Goal: Information Seeking & Learning: Check status

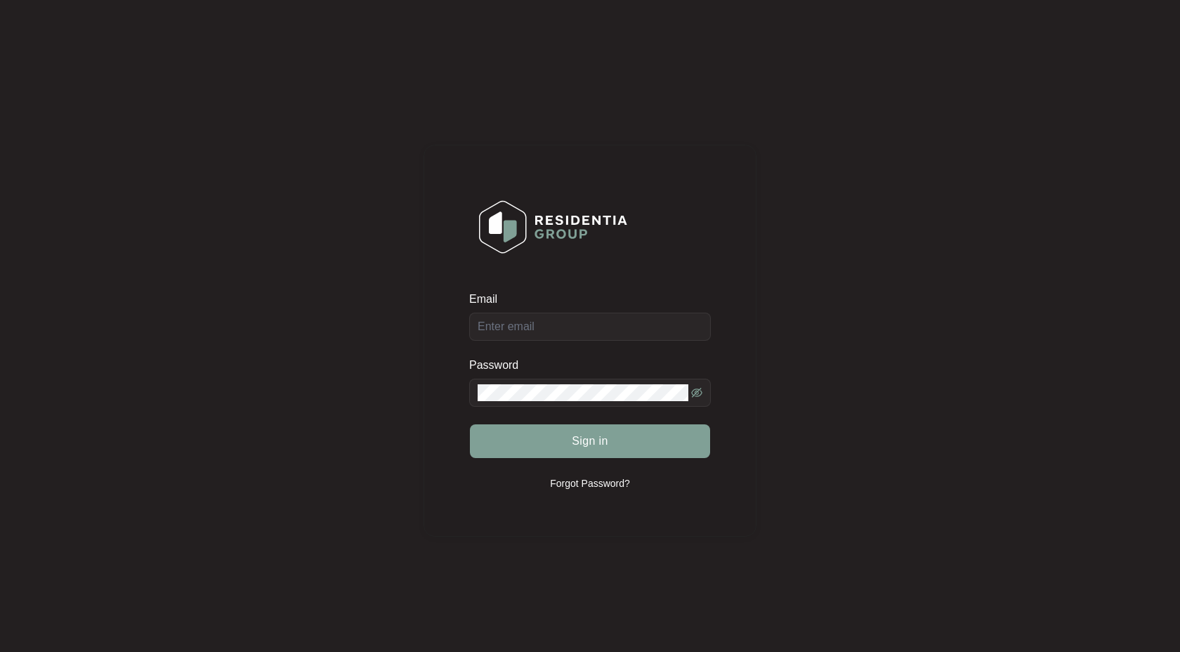
type input "infra.betalaunch@gmail.com"
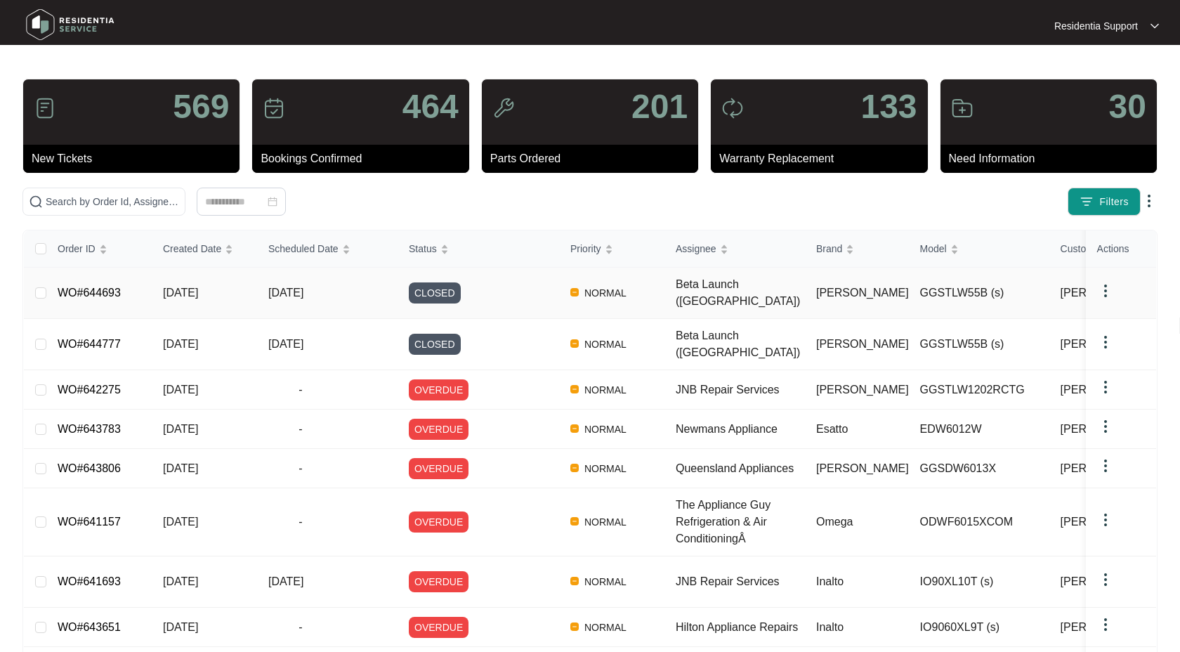
click at [1113, 284] on img at bounding box center [1105, 290] width 17 height 17
click at [1117, 315] on span "Archive" at bounding box center [1124, 312] width 33 height 15
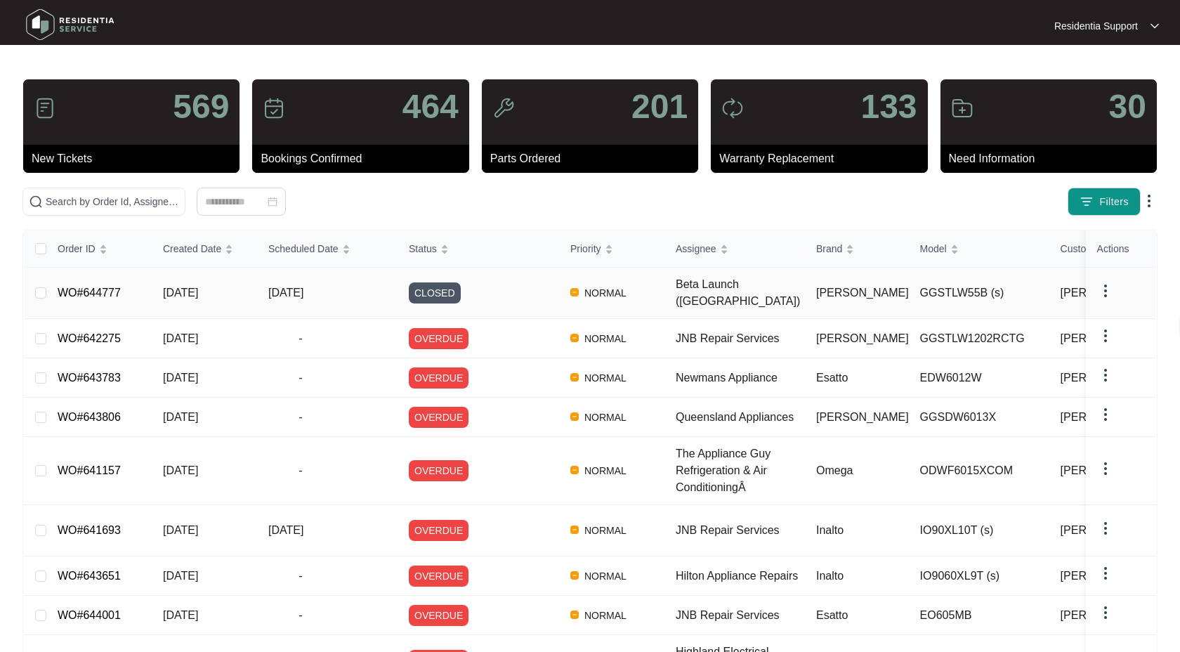
click at [1108, 284] on img at bounding box center [1105, 290] width 17 height 17
click at [1118, 312] on span "Archive" at bounding box center [1124, 312] width 33 height 15
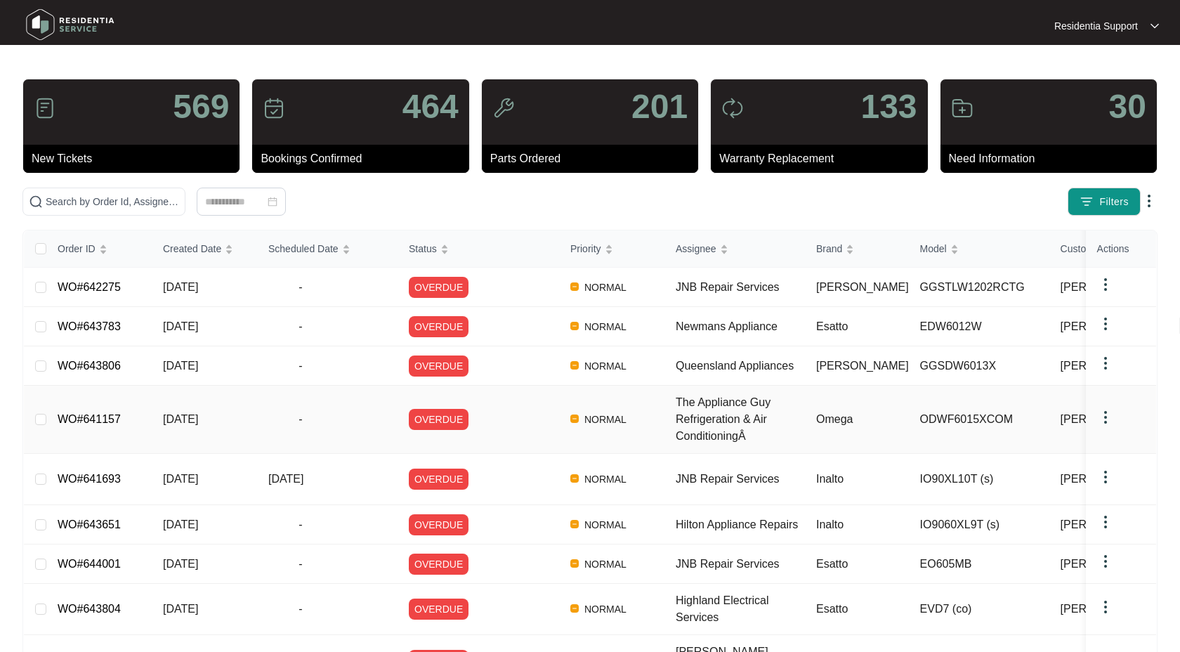
scroll to position [125, 0]
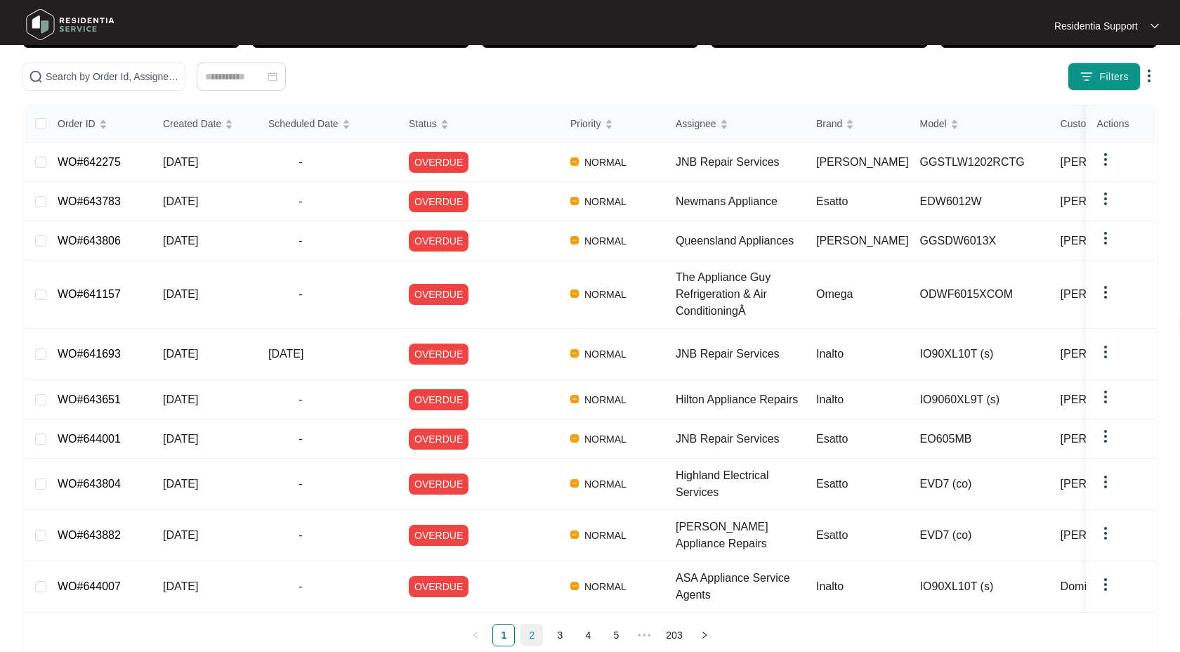
click at [532, 624] on link "2" at bounding box center [531, 634] width 21 height 21
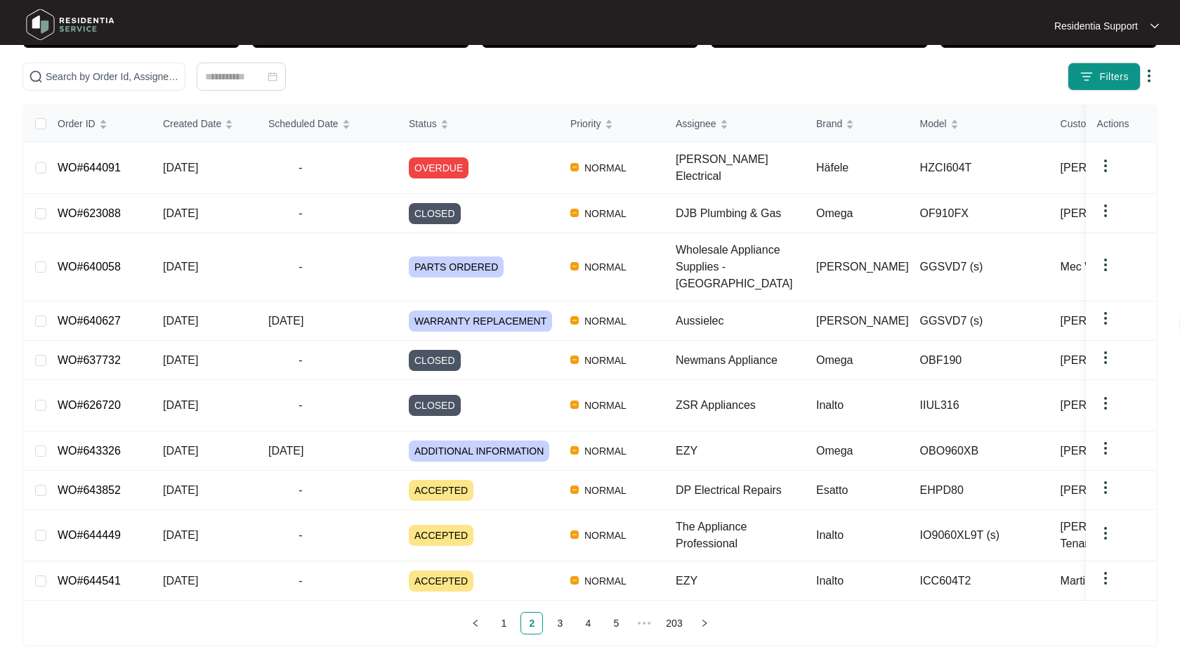
scroll to position [96, 0]
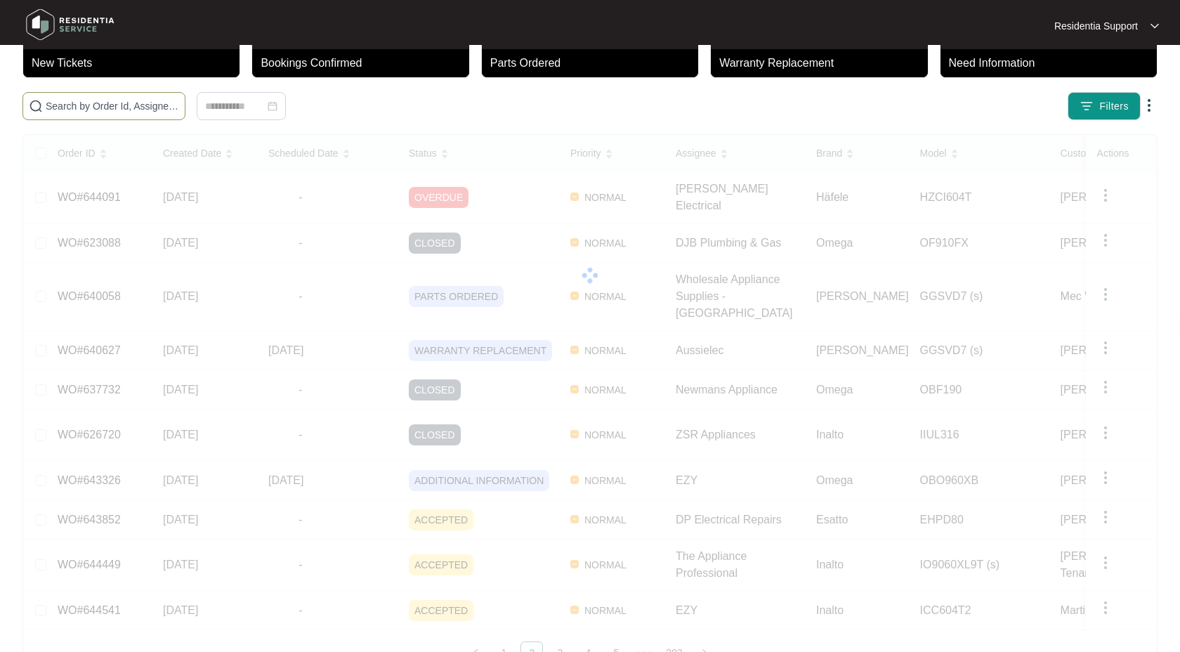
click at [87, 100] on input "text" at bounding box center [112, 105] width 133 height 15
paste input "644766"
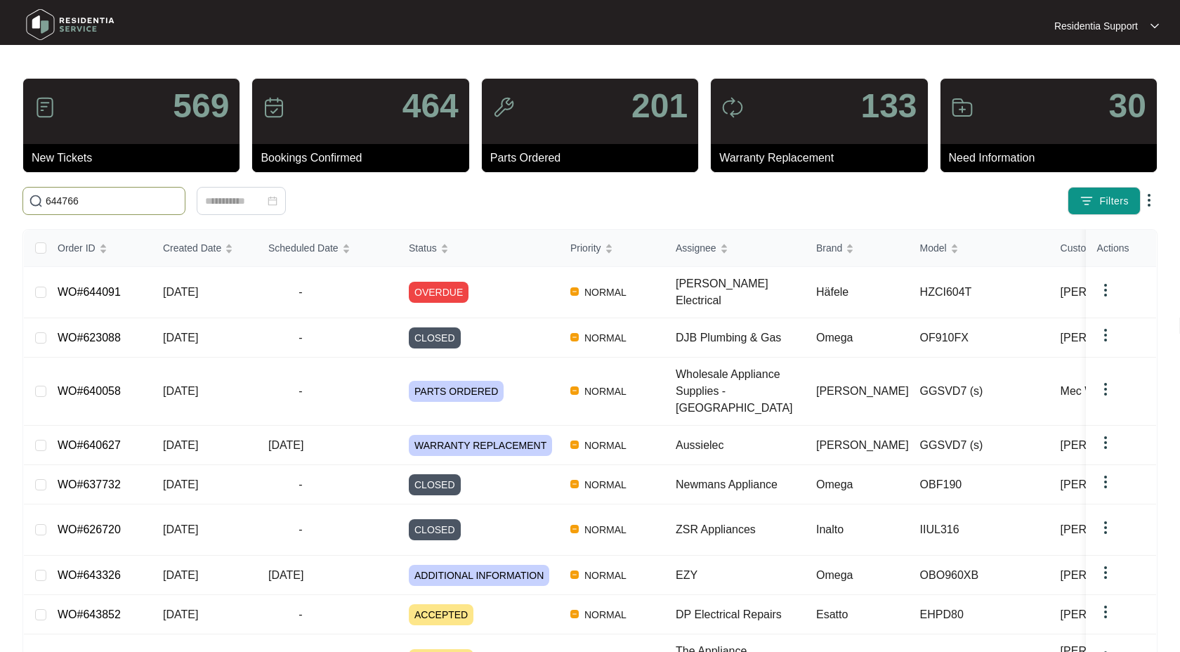
scroll to position [0, 0]
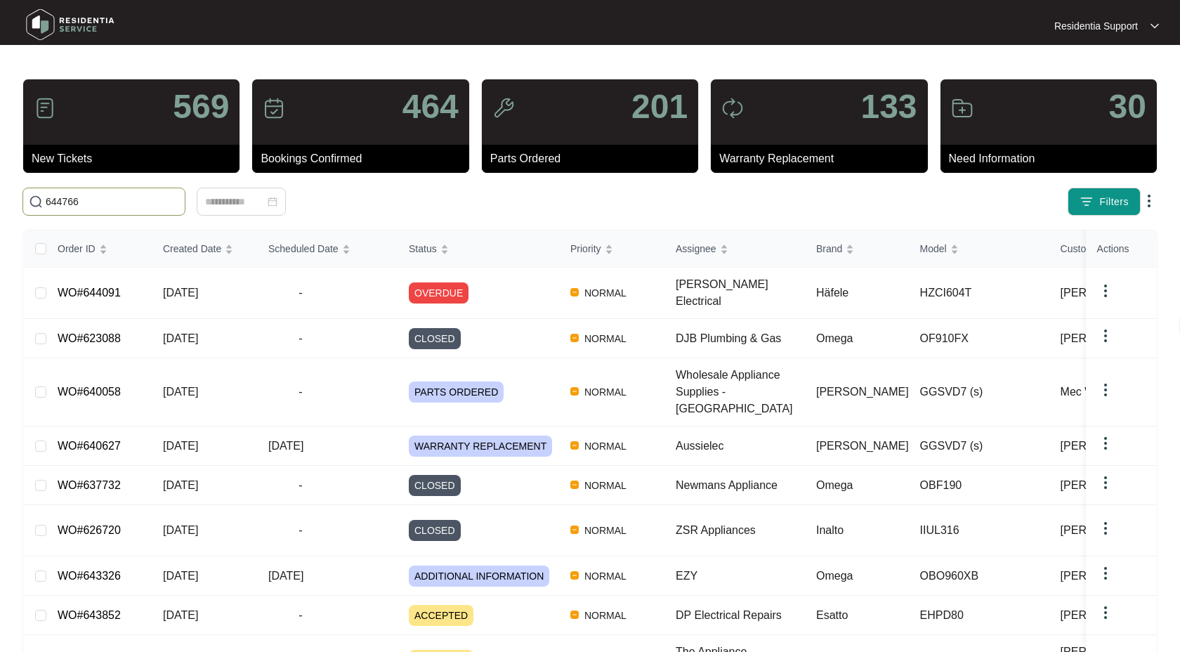
click at [110, 202] on input "644766" at bounding box center [112, 201] width 133 height 15
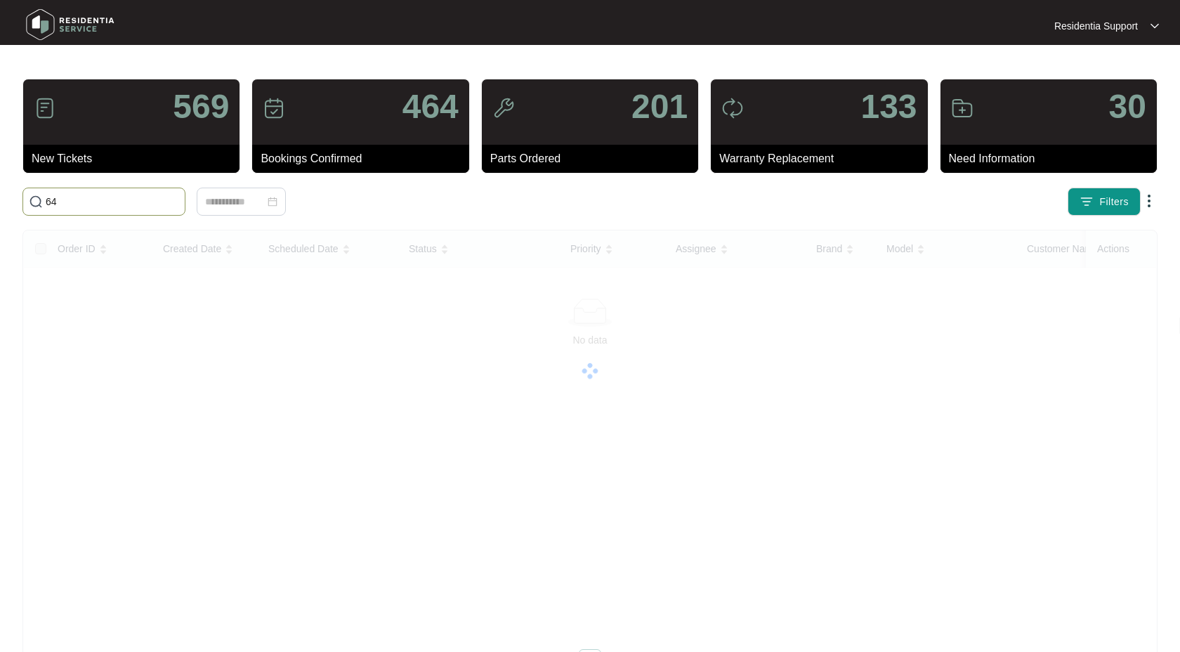
type input "6"
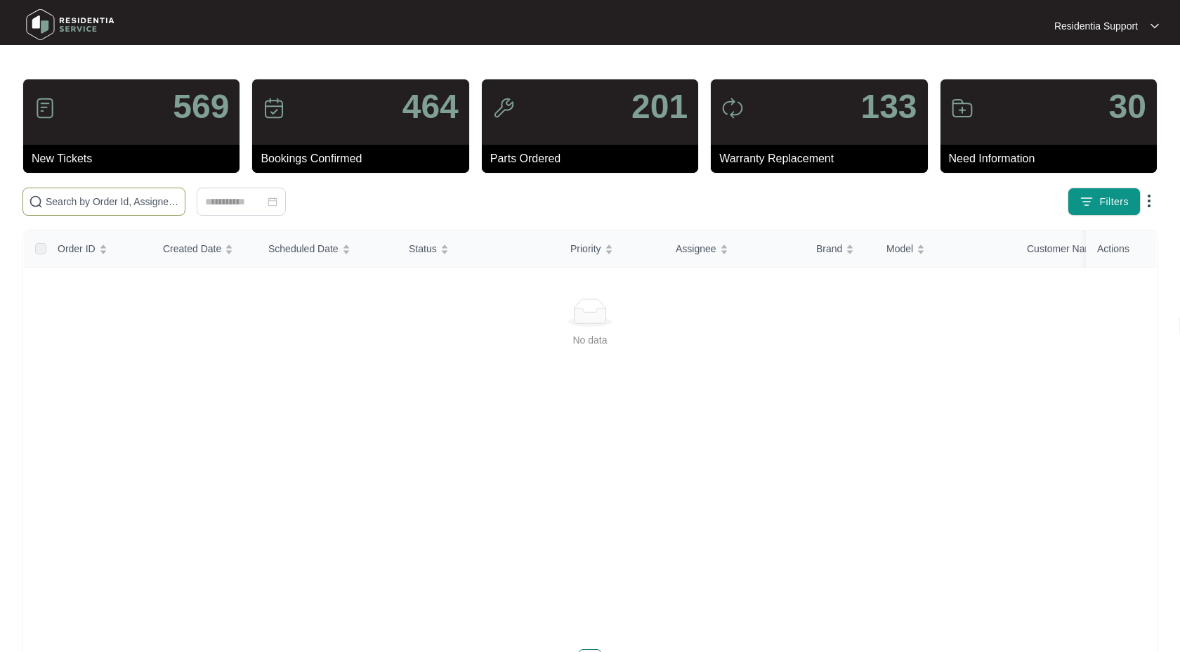
type input "6"
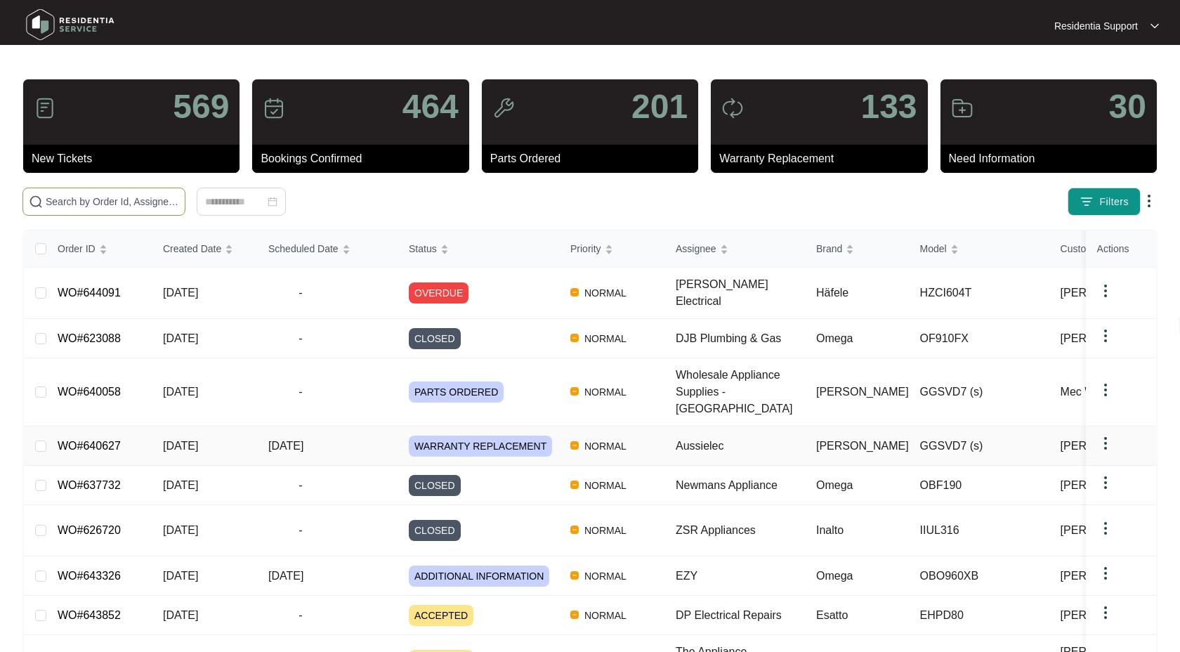
scroll to position [96, 0]
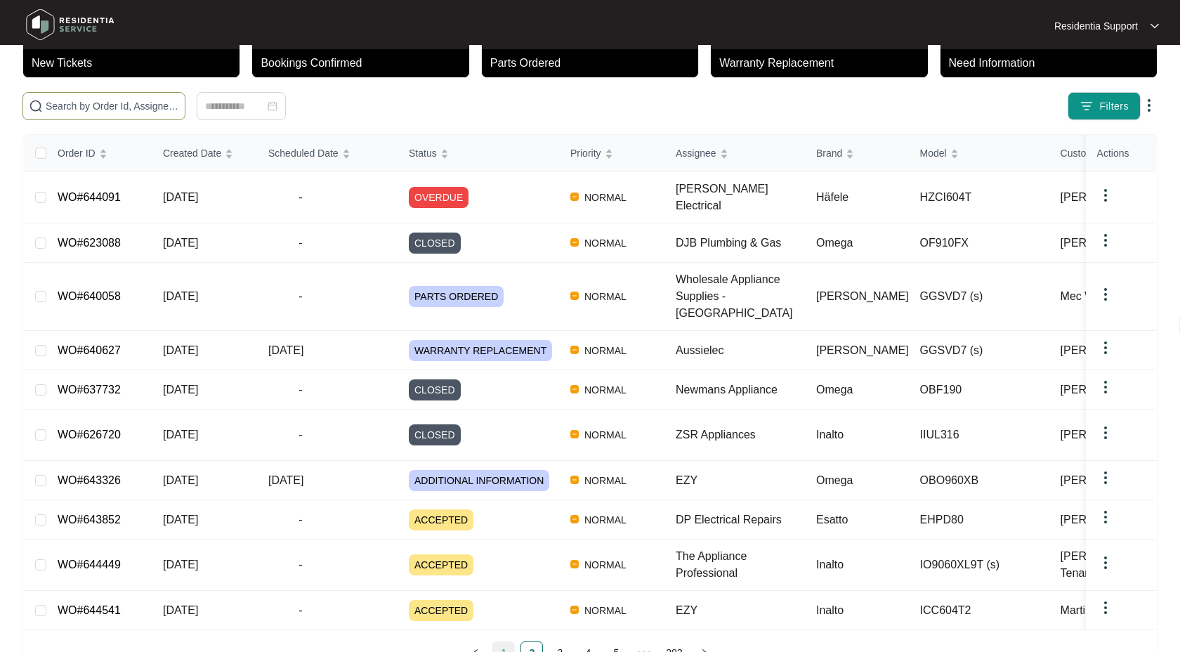
click at [504, 642] on link "1" at bounding box center [503, 652] width 21 height 21
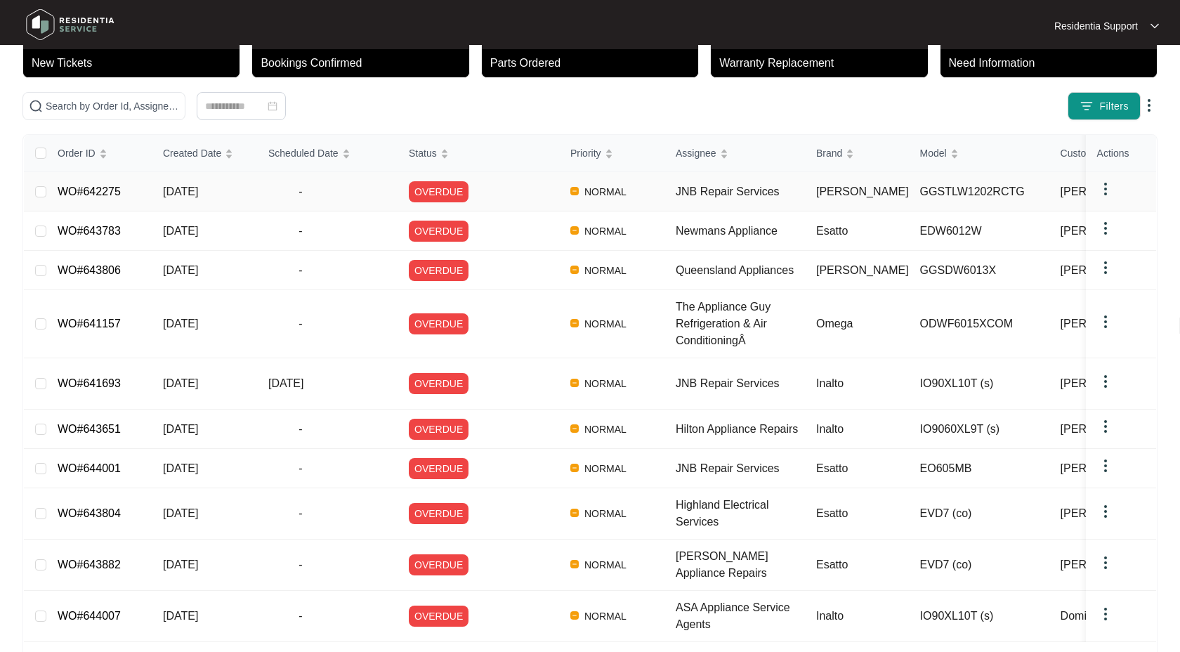
scroll to position [0, 0]
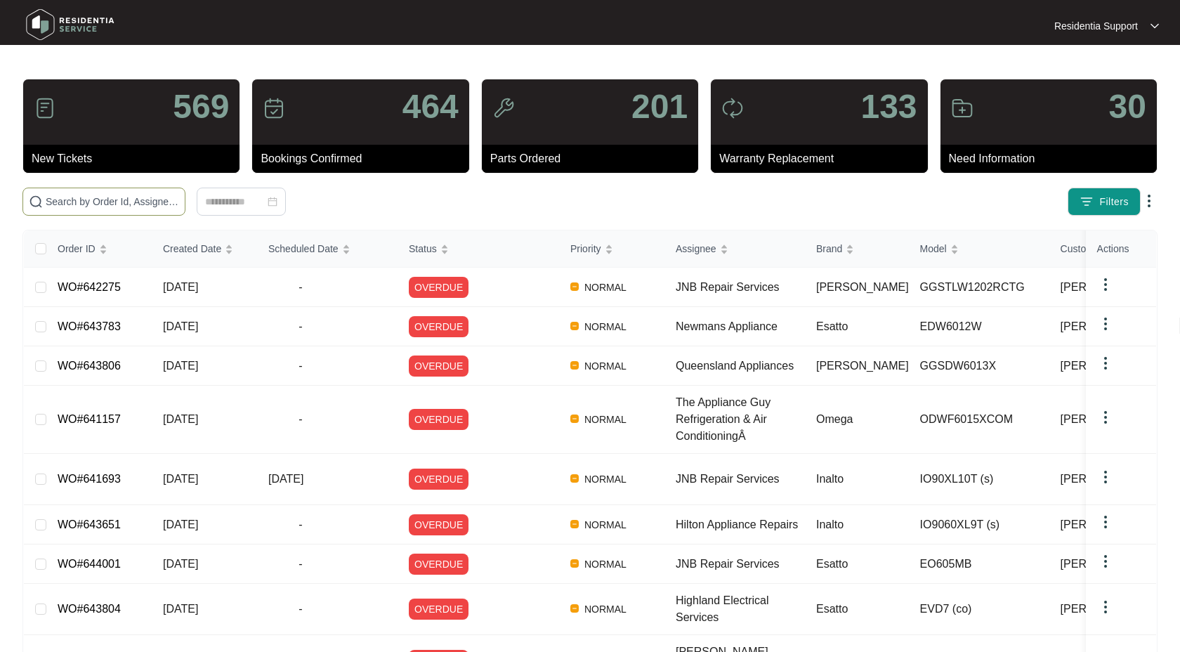
click at [83, 209] on input "text" at bounding box center [112, 201] width 133 height 15
paste input "644766"
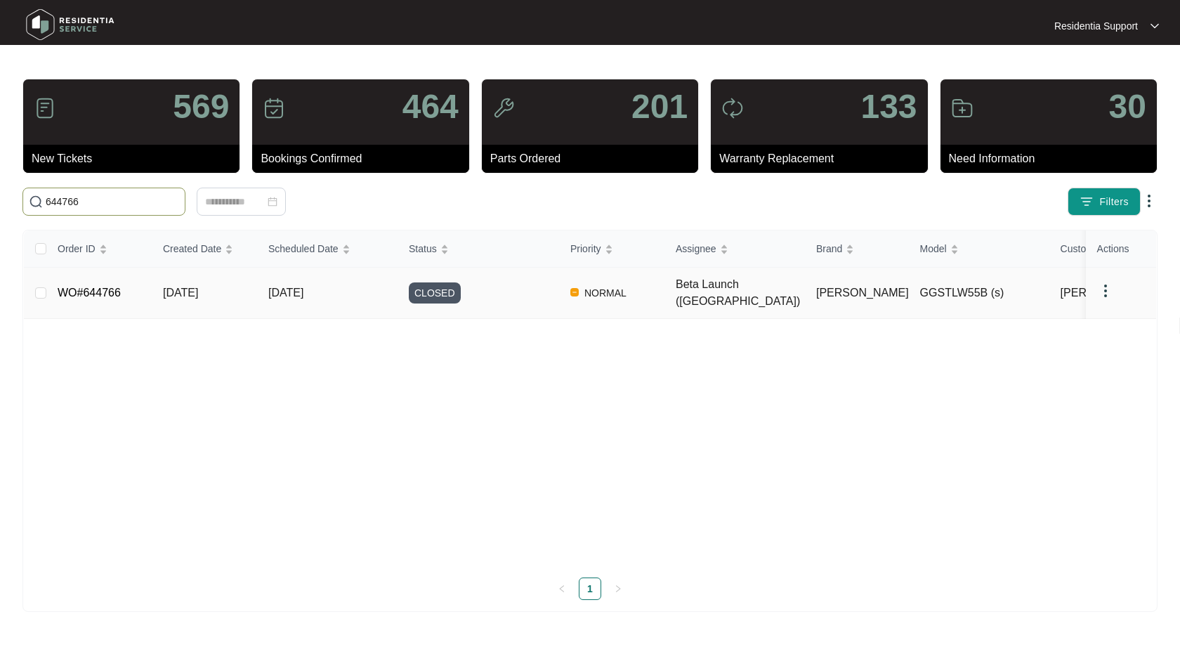
type input "644766"
click at [1107, 284] on img at bounding box center [1105, 290] width 17 height 17
click at [1122, 313] on span "Archive" at bounding box center [1124, 312] width 33 height 15
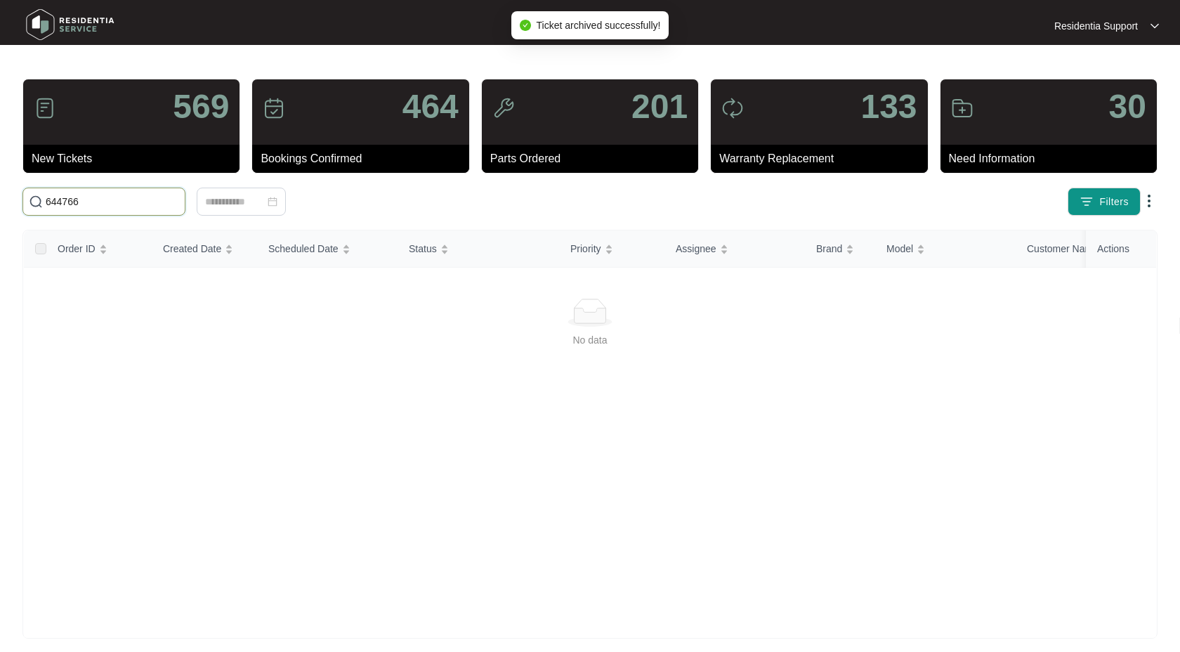
click at [118, 203] on input "644766" at bounding box center [112, 201] width 133 height 15
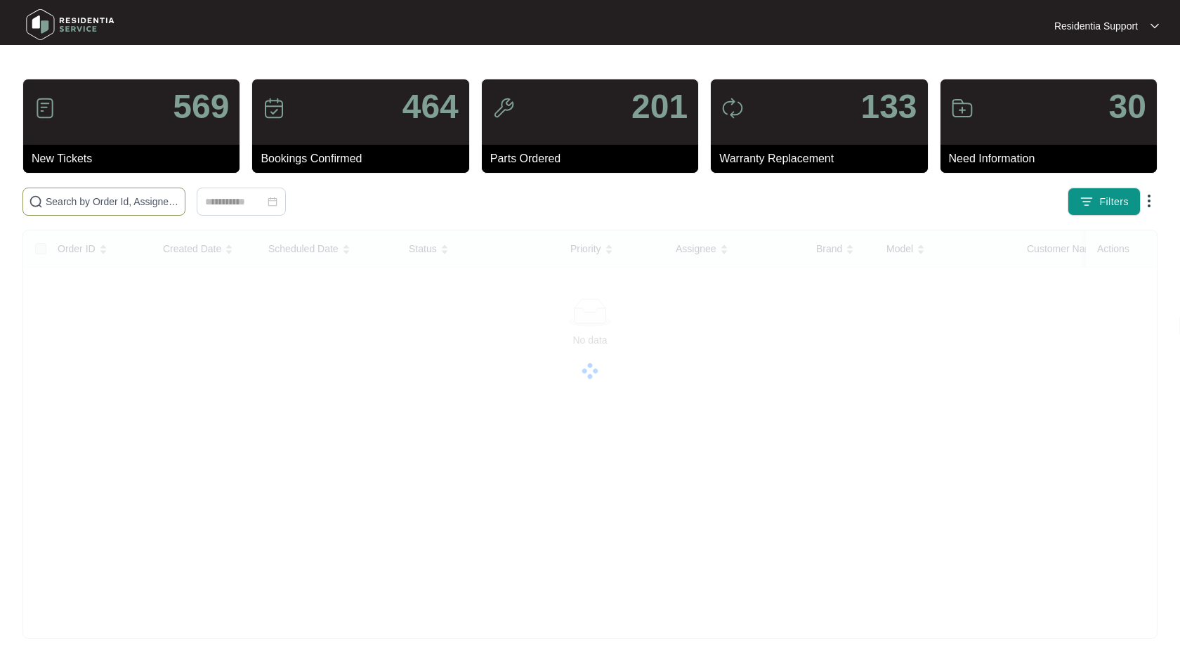
click at [341, 209] on div at bounding box center [241, 202] width 438 height 28
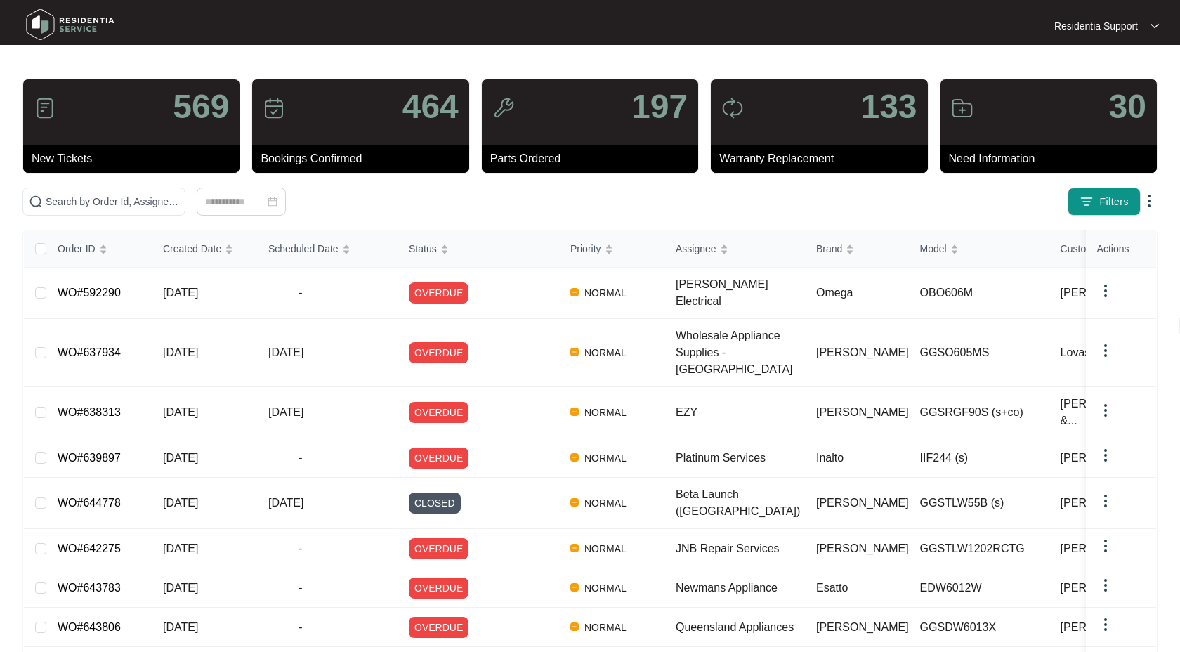
click at [350, 208] on div at bounding box center [241, 202] width 438 height 28
click at [110, 497] on link "WO#644778" at bounding box center [89, 503] width 63 height 12
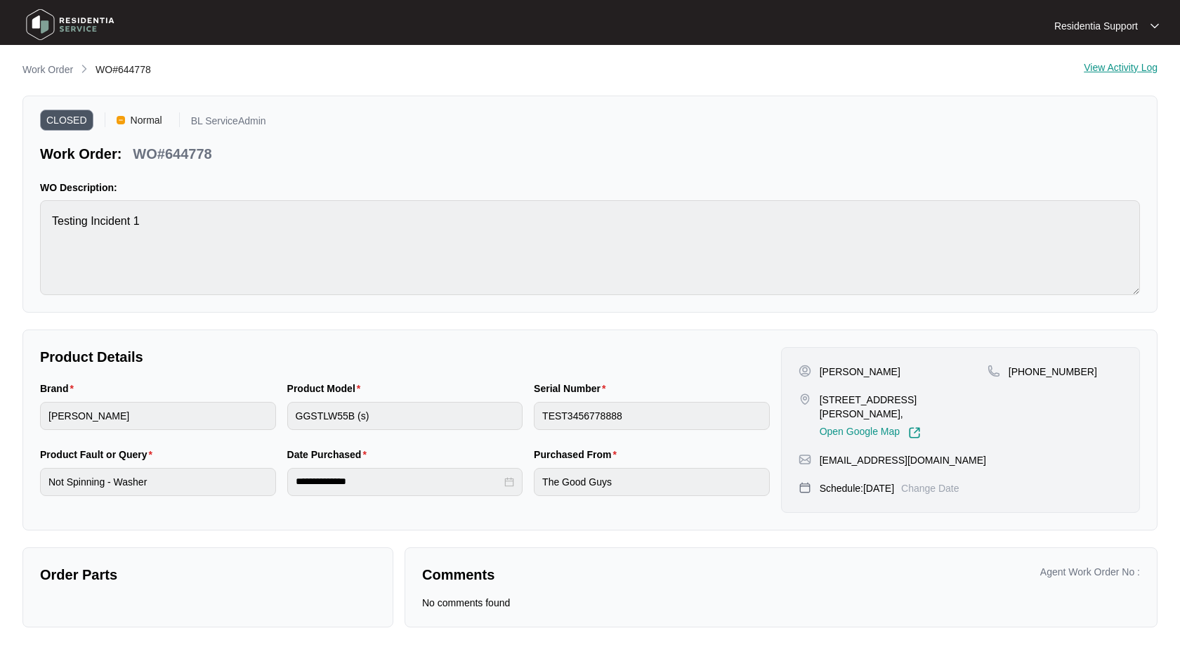
click at [1122, 64] on div "View Activity Log" at bounding box center [1121, 70] width 74 height 17
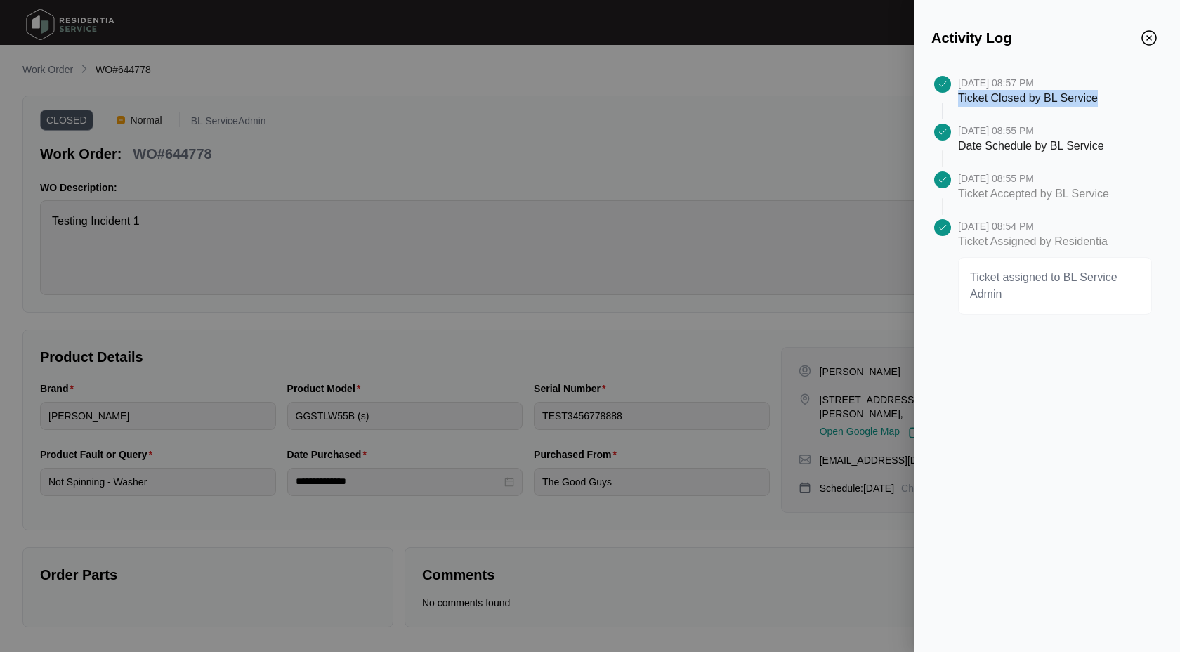
drag, startPoint x: 959, startPoint y: 97, endPoint x: 1122, endPoint y: 97, distance: 162.9
click at [1122, 97] on div "09/24/2025 at 08:57 PM Ticket Closed by BL Service" at bounding box center [1060, 100] width 205 height 48
click at [1115, 109] on div at bounding box center [1060, 111] width 205 height 8
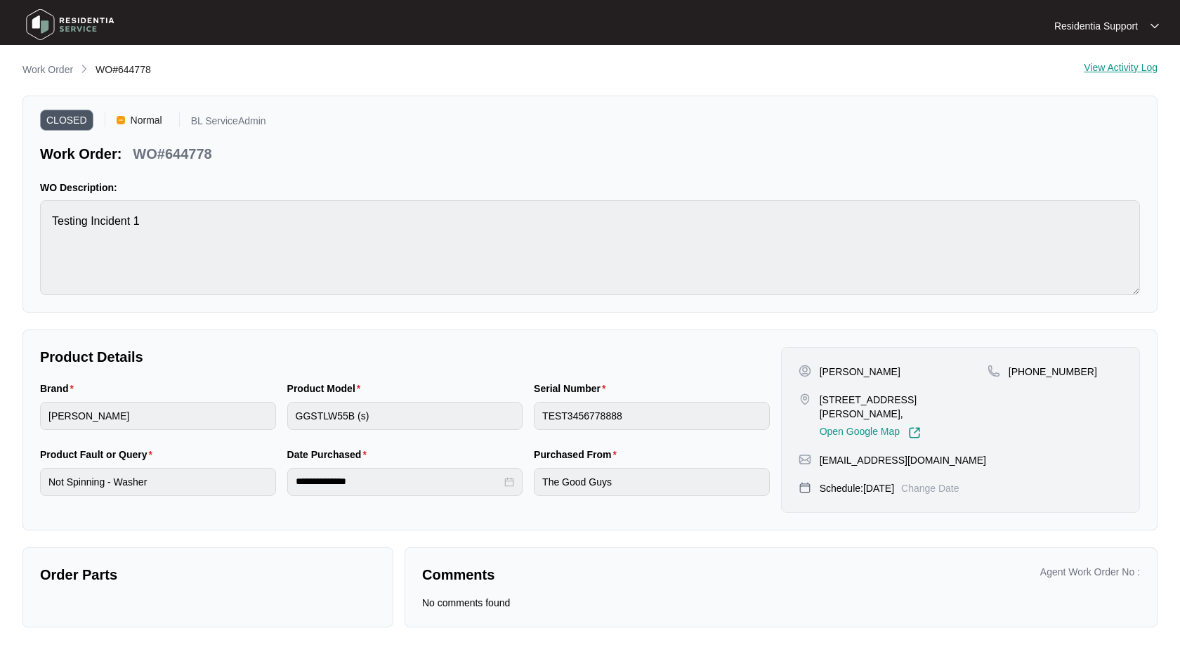
click at [1119, 71] on div "View Activity Log" at bounding box center [1121, 70] width 74 height 17
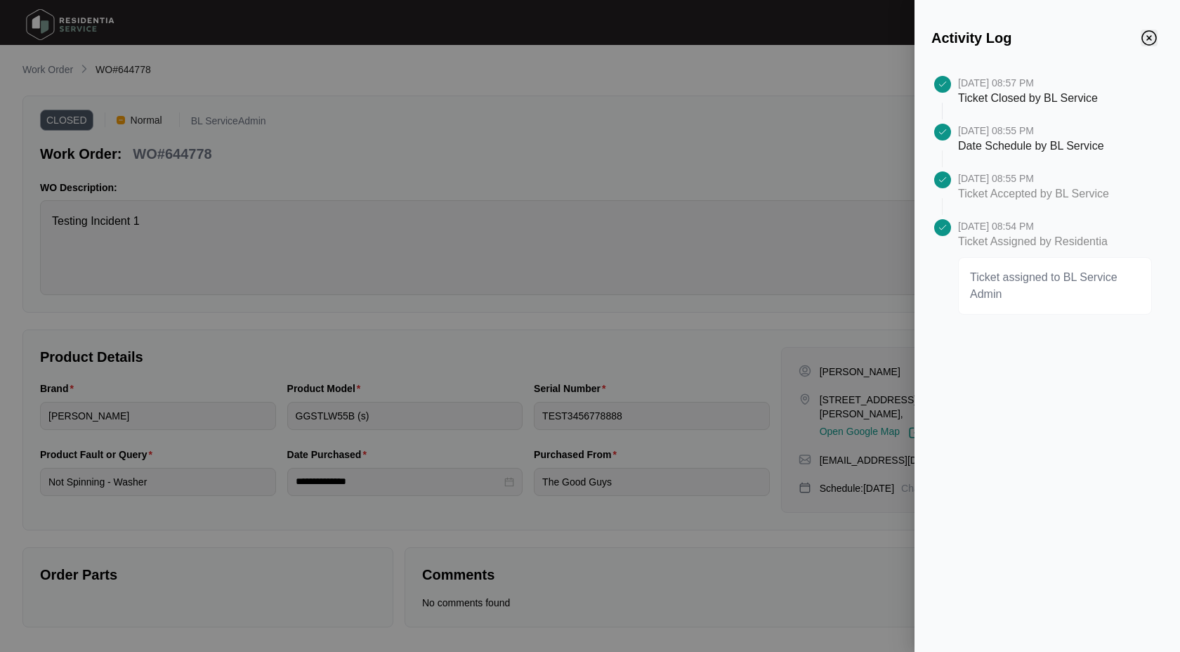
click at [1155, 40] on img "Close" at bounding box center [1148, 37] width 15 height 15
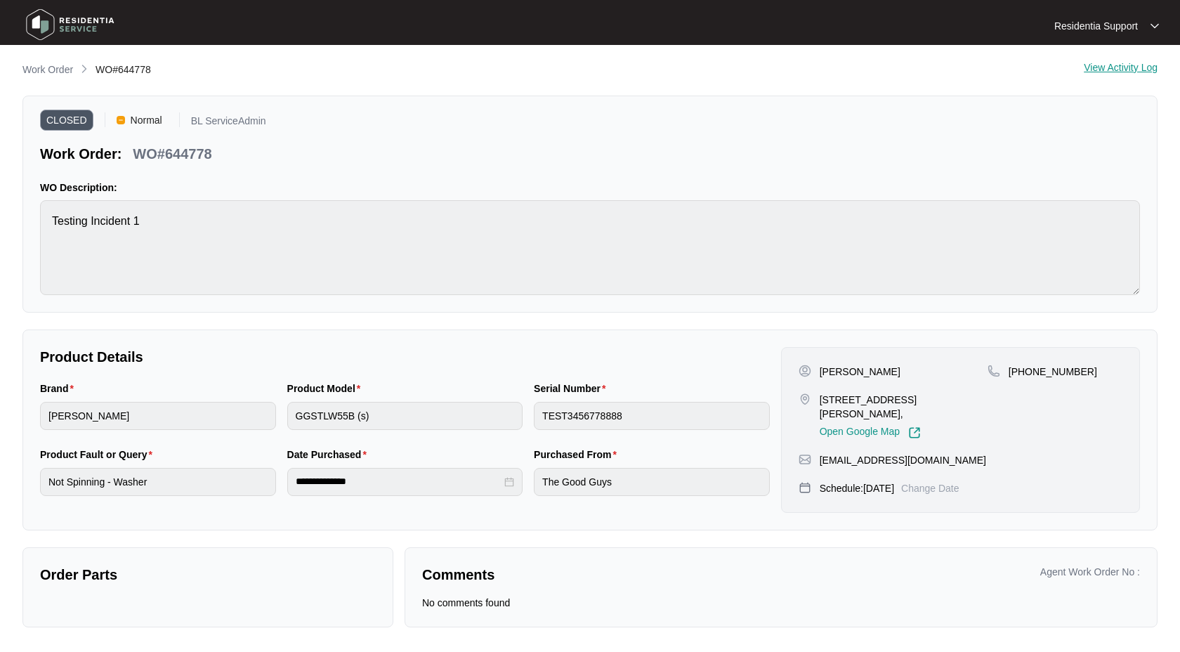
click at [1115, 70] on div "View Activity Log" at bounding box center [1121, 70] width 74 height 17
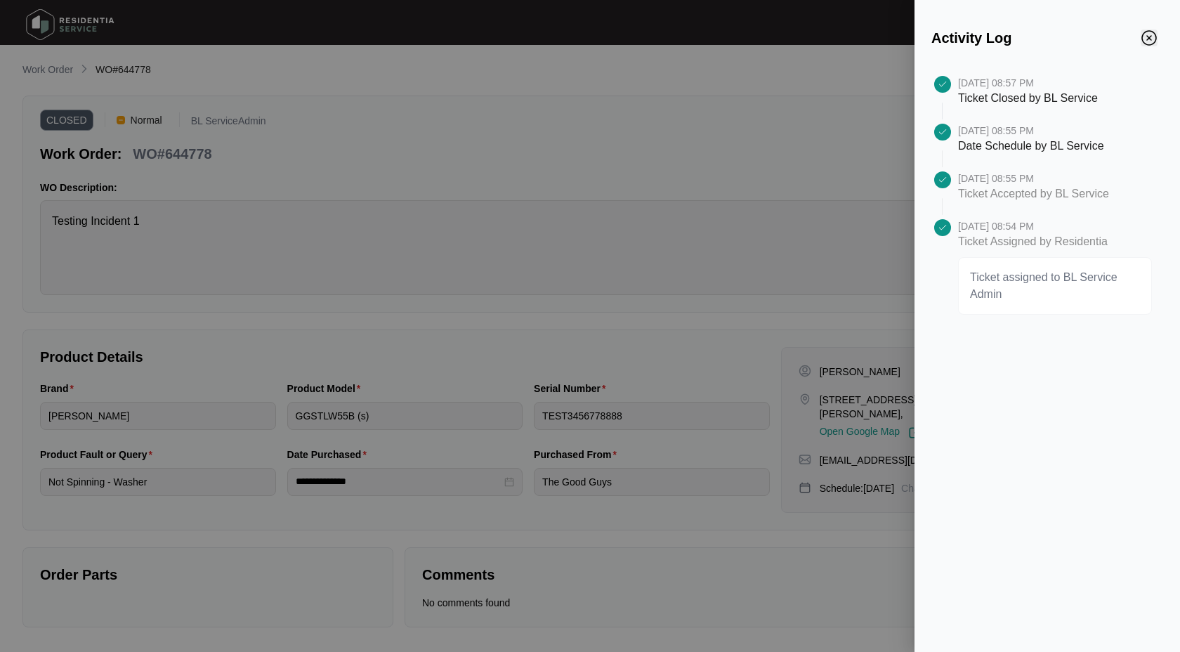
click at [1148, 40] on img "Close" at bounding box center [1148, 37] width 15 height 15
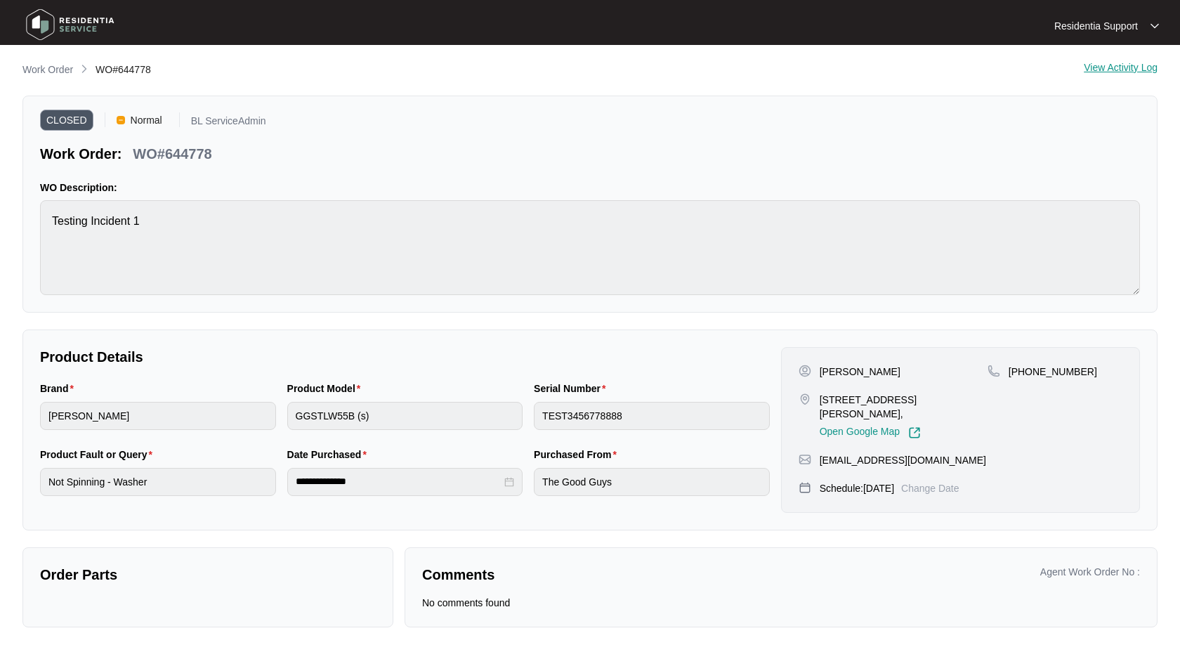
click at [339, 130] on div "CLOSED Normal BL ServiceAdmin Work Order: WO#644778" at bounding box center [590, 138] width 1100 height 51
click at [55, 67] on p "Work Order" at bounding box center [47, 70] width 51 height 14
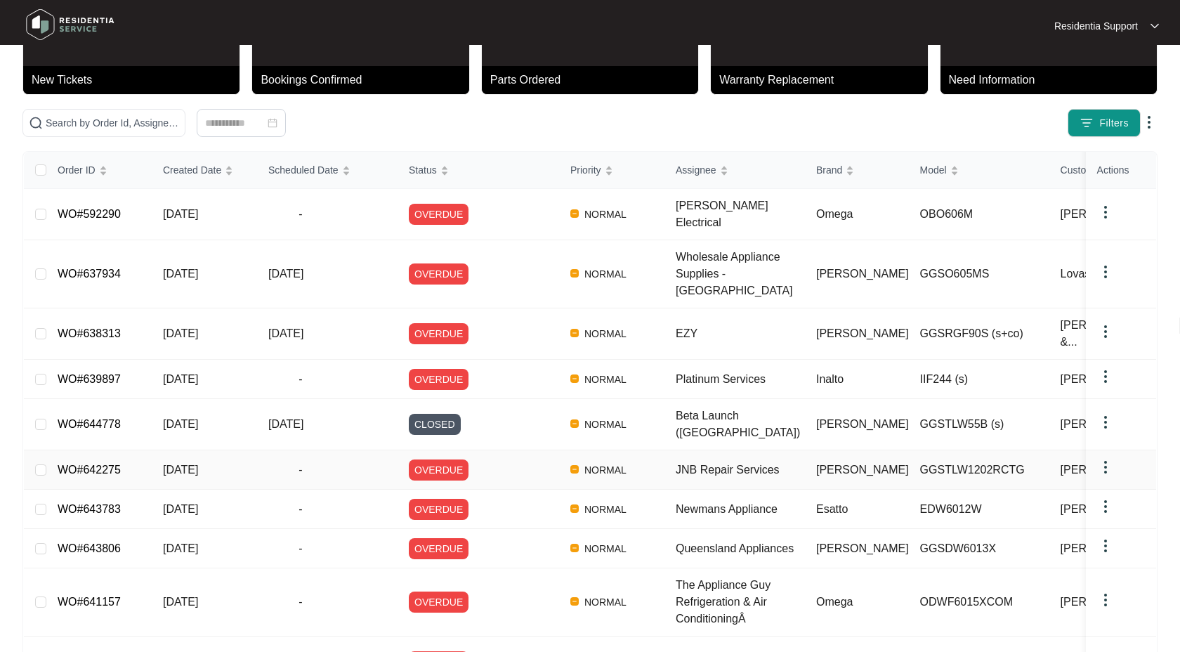
scroll to position [112, 0]
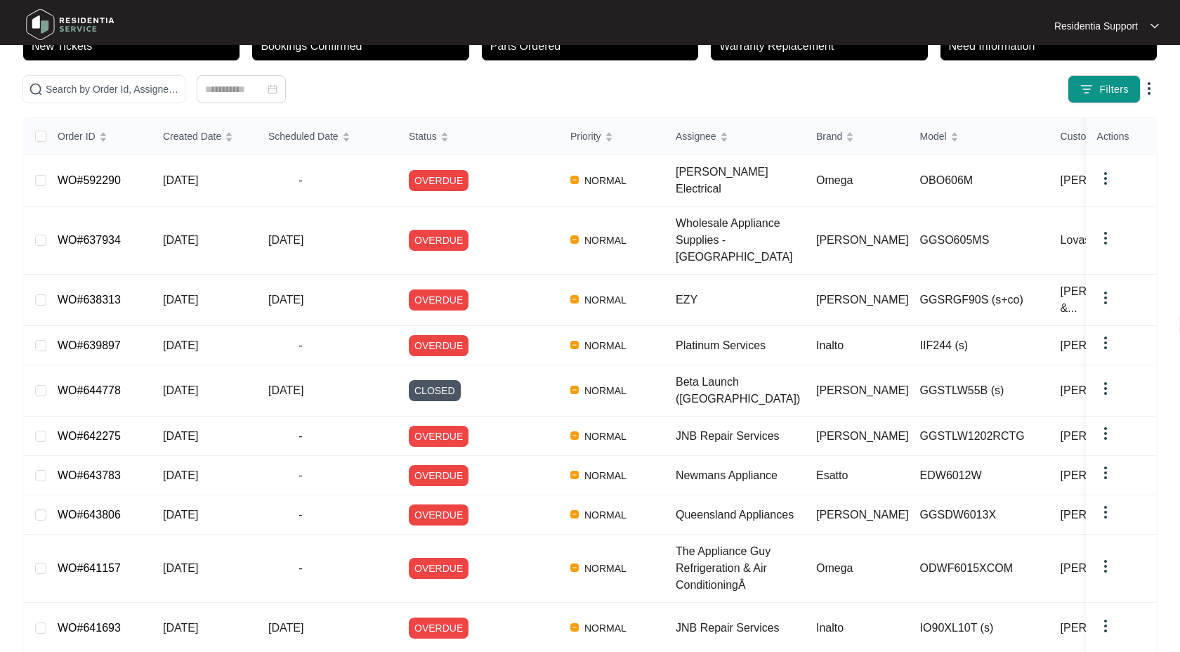
click at [591, 618] on div "Order ID Created Date Scheduled Date Status Priority Assignee Brand Model Custo…" at bounding box center [589, 408] width 1135 height 582
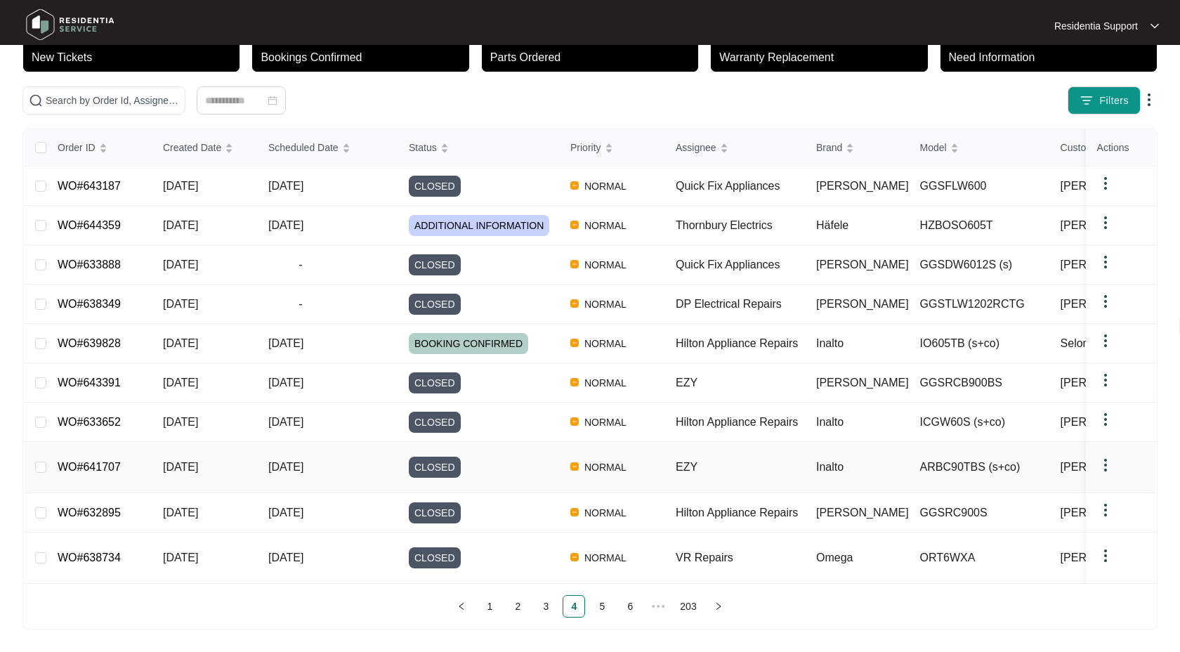
scroll to position [83, 0]
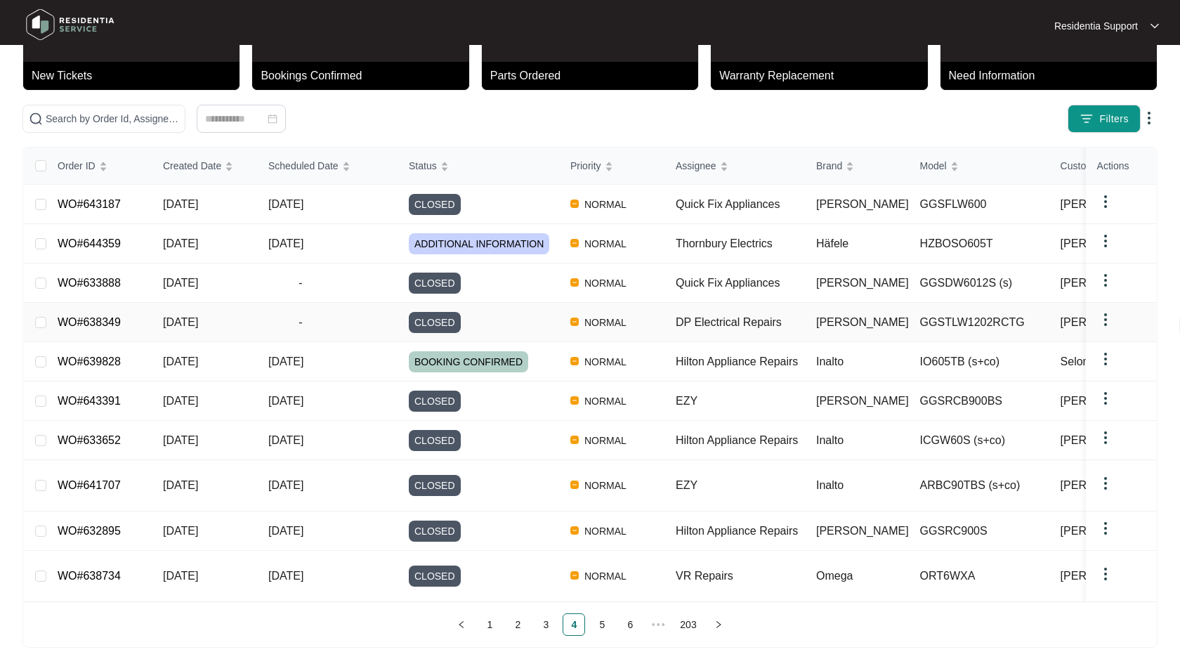
click at [83, 322] on link "WO#638349" at bounding box center [89, 322] width 63 height 12
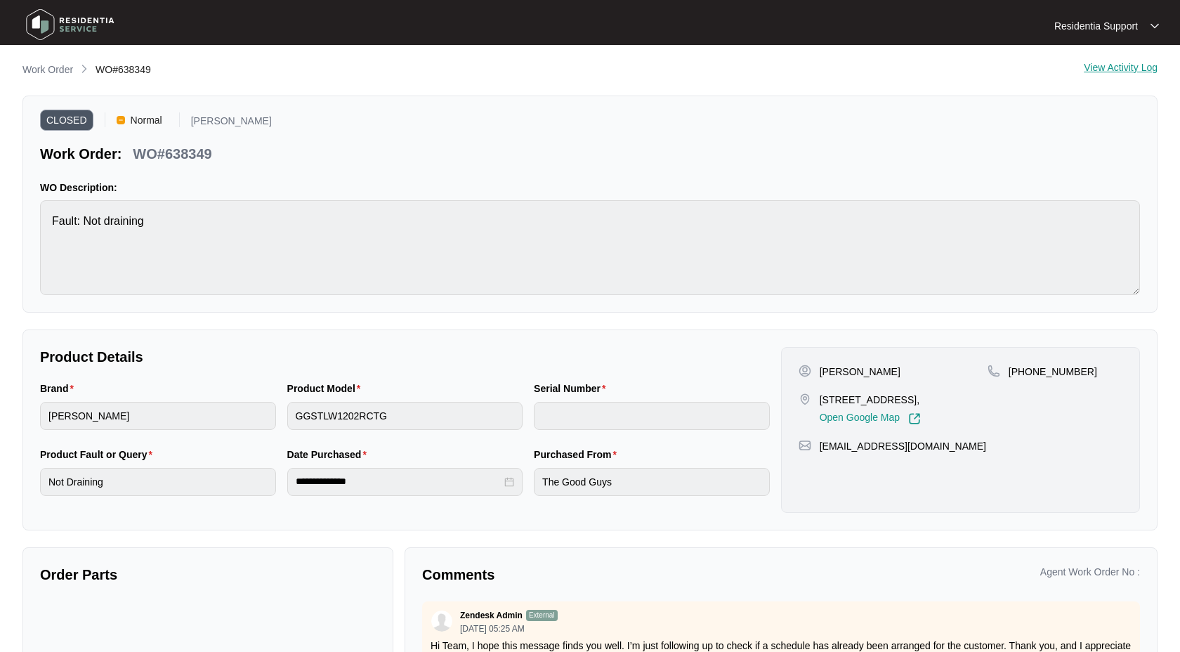
click at [1135, 69] on div "View Activity Log" at bounding box center [1121, 70] width 74 height 17
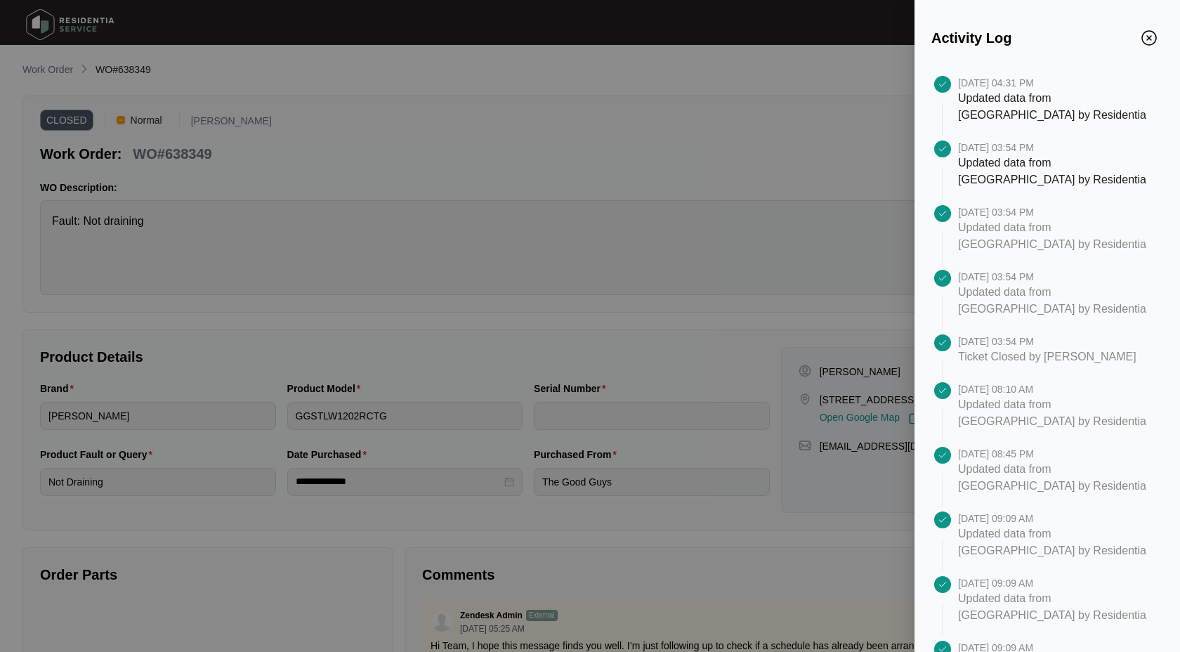
drag, startPoint x: 957, startPoint y: 97, endPoint x: 1077, endPoint y: 97, distance: 120.1
click at [1077, 97] on p "Updated data from Zendesk by Residentia" at bounding box center [1055, 107] width 194 height 34
drag, startPoint x: 959, startPoint y: 102, endPoint x: 1097, endPoint y: 116, distance: 139.1
click at [1097, 116] on p "Updated data from Zendesk by Residentia" at bounding box center [1055, 107] width 194 height 34
copy p "Updated data from Zendesk by Residentia"
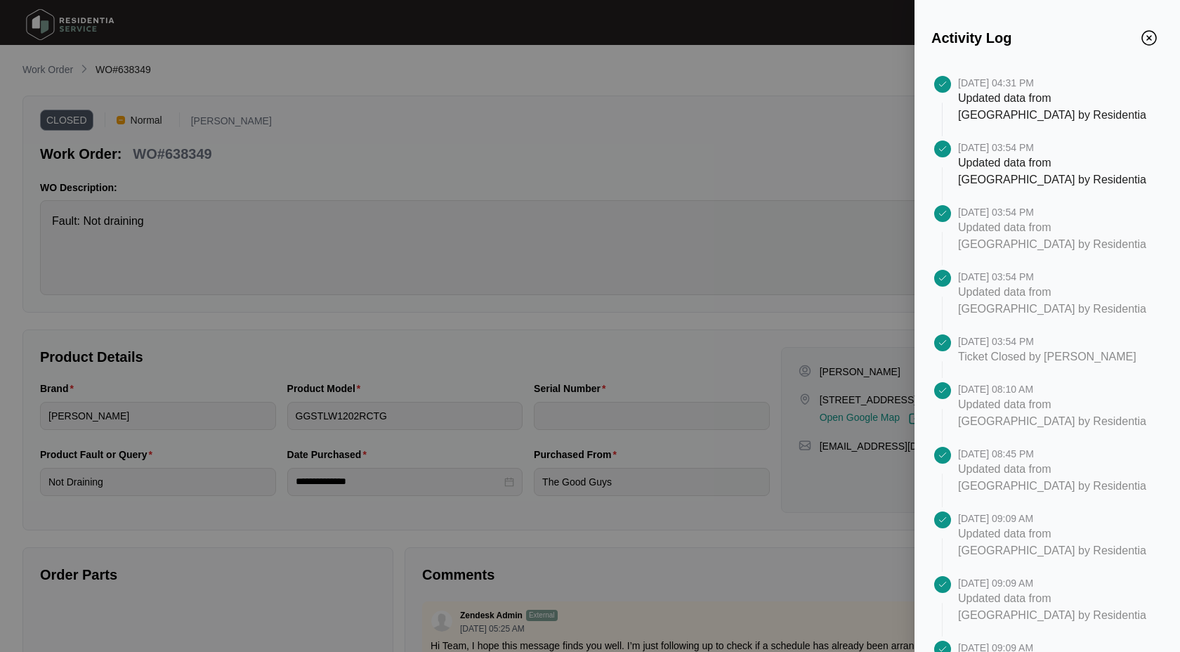
click at [1032, 127] on div at bounding box center [1060, 128] width 205 height 8
click at [972, 109] on p "Updated data from Zendesk by Residentia" at bounding box center [1055, 107] width 194 height 34
drag, startPoint x: 959, startPoint y: 99, endPoint x: 1051, endPoint y: 102, distance: 91.3
click at [1051, 102] on p "Updated data from Zendesk by Residentia" at bounding box center [1055, 107] width 194 height 34
copy p "Updated data from"
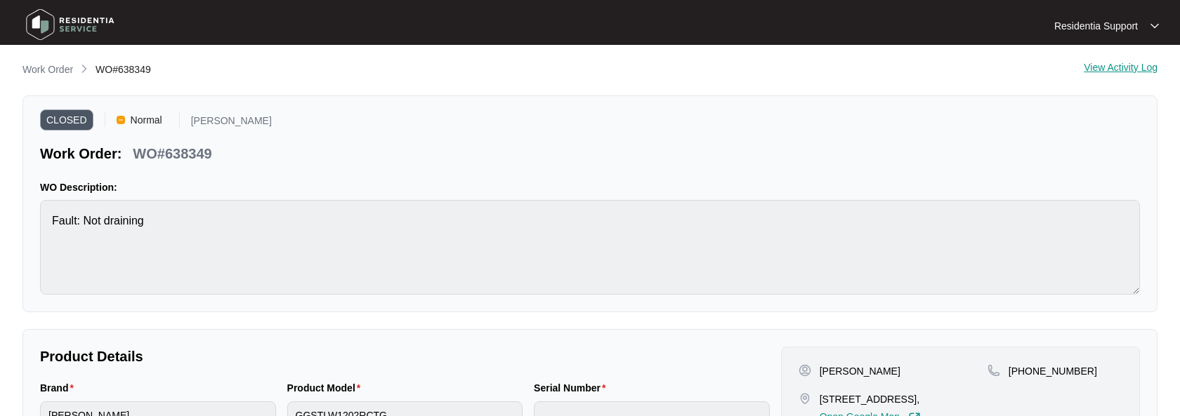
click at [1120, 65] on div "View Activity Log" at bounding box center [1121, 70] width 74 height 17
click at [64, 70] on p "Work Order" at bounding box center [47, 70] width 51 height 14
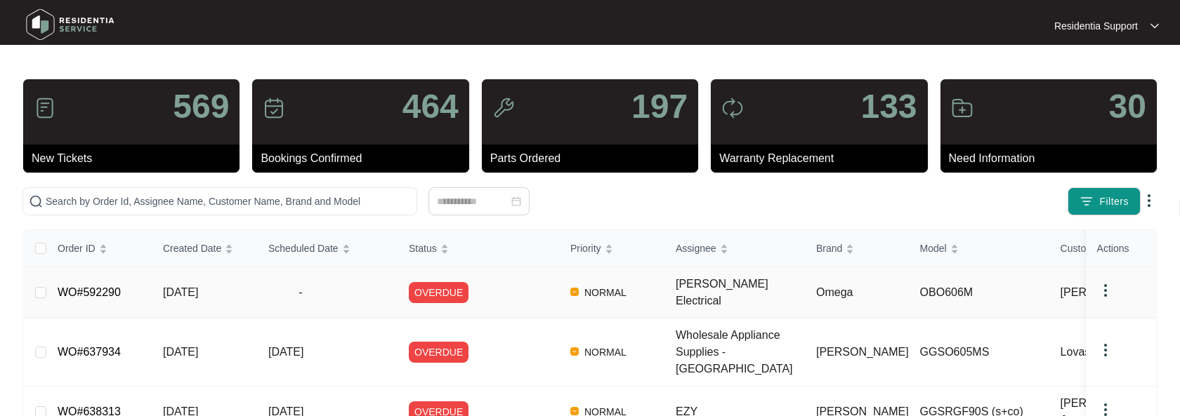
scroll to position [348, 0]
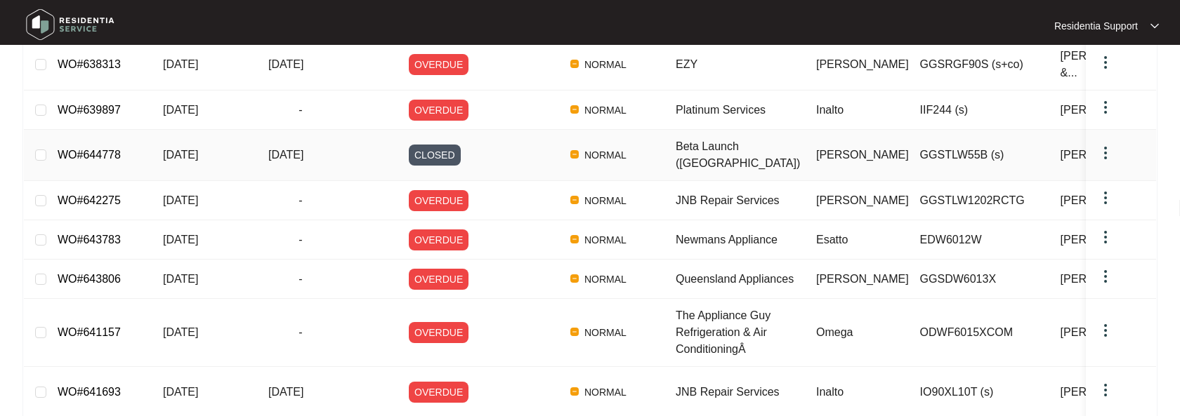
click at [113, 149] on link "WO#644778" at bounding box center [89, 155] width 63 height 12
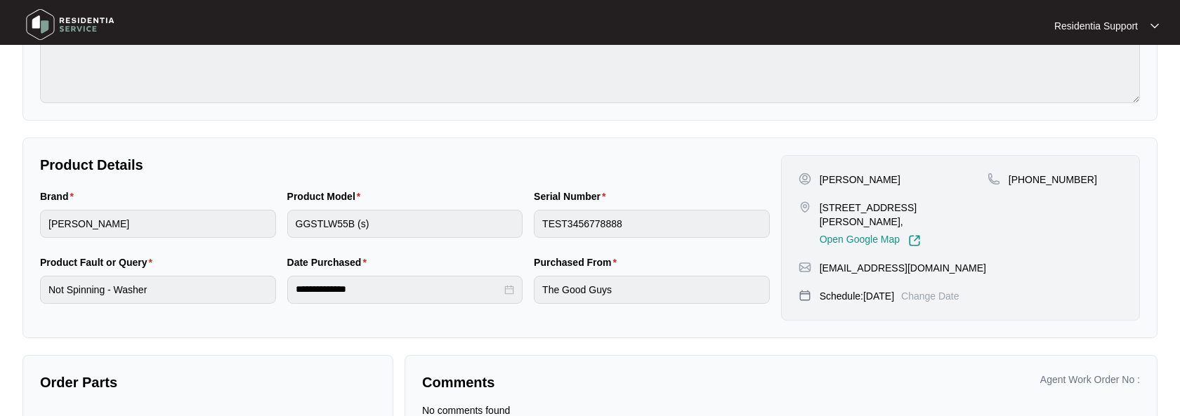
scroll to position [232, 0]
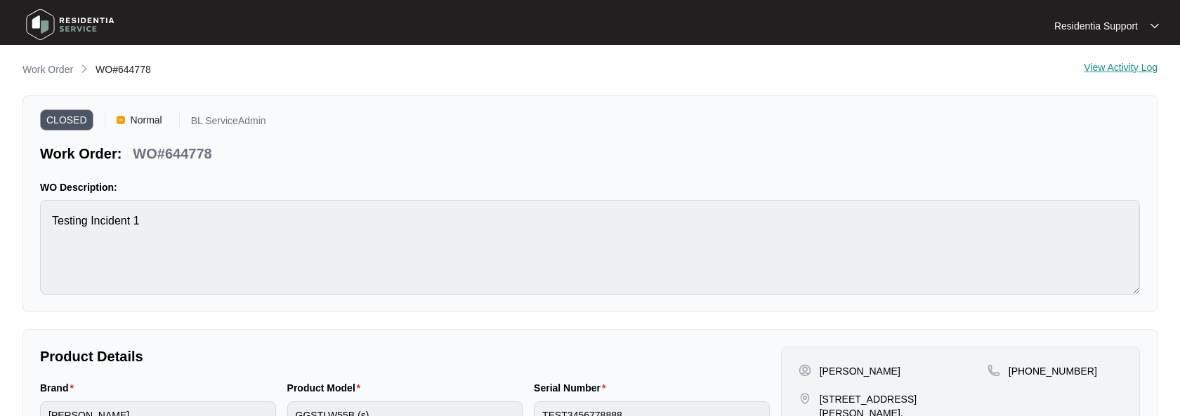
click at [1114, 63] on div "View Activity Log" at bounding box center [1121, 70] width 74 height 17
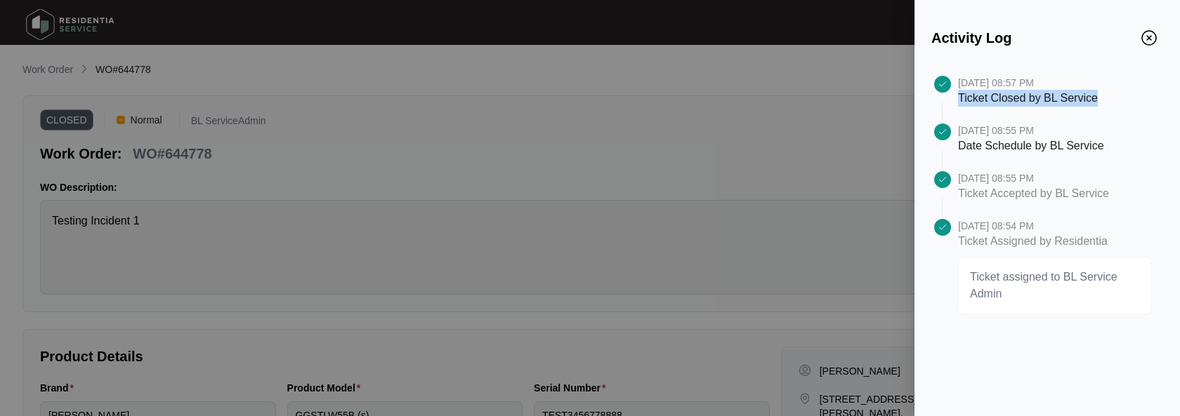
drag, startPoint x: 960, startPoint y: 101, endPoint x: 1112, endPoint y: 100, distance: 151.7
click at [1112, 100] on div "[DATE] 08:57 PM Ticket Closed by BL Service" at bounding box center [1060, 100] width 205 height 48
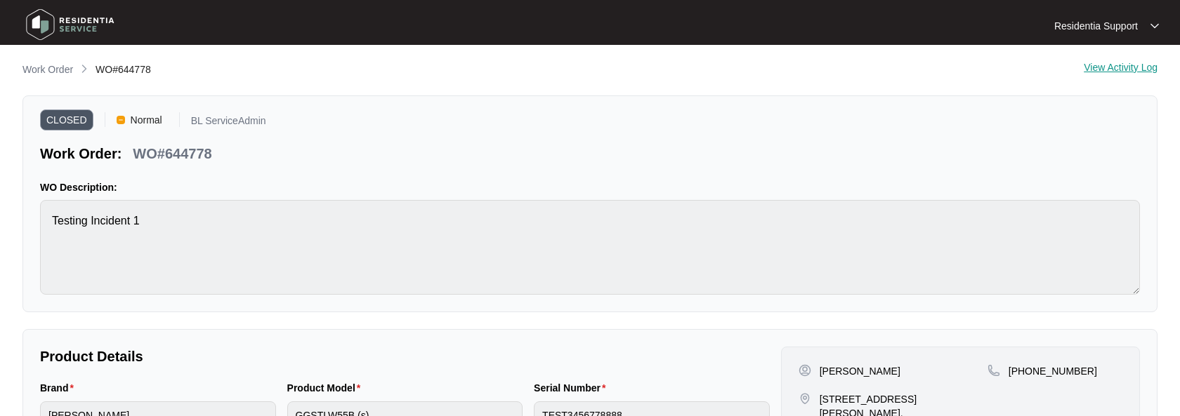
click at [1127, 69] on div "View Activity Log" at bounding box center [1121, 70] width 74 height 17
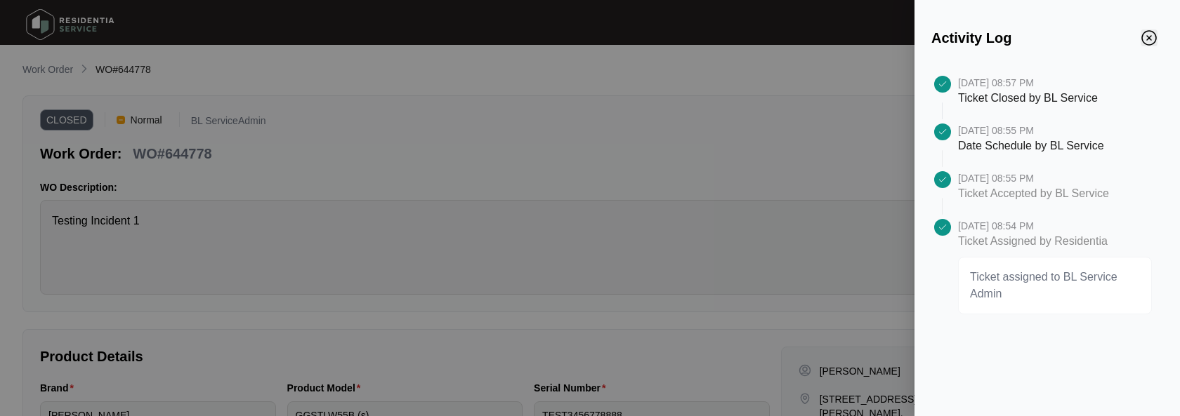
click at [1150, 35] on img "Close" at bounding box center [1148, 37] width 15 height 15
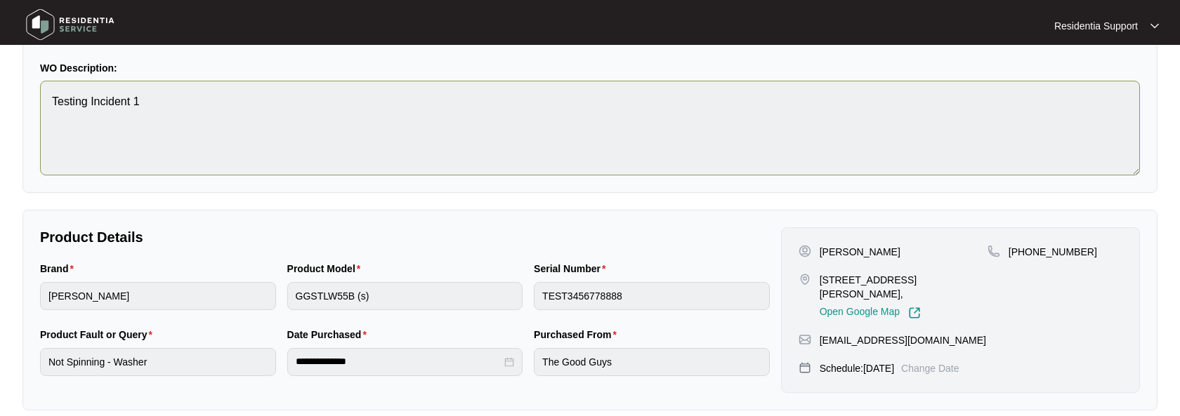
scroll to position [232, 0]
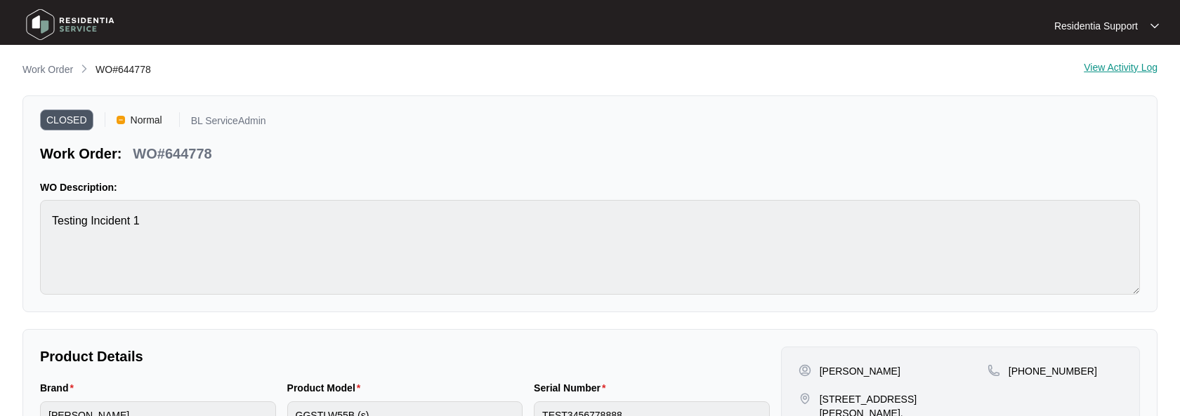
click at [1107, 77] on div "View Activity Log" at bounding box center [1121, 70] width 74 height 17
click at [1126, 70] on div "View Activity Log" at bounding box center [1121, 70] width 74 height 17
click at [1118, 67] on div "View Activity Log" at bounding box center [1121, 70] width 74 height 17
click at [1132, 72] on div "View Activity Log" at bounding box center [1121, 70] width 74 height 17
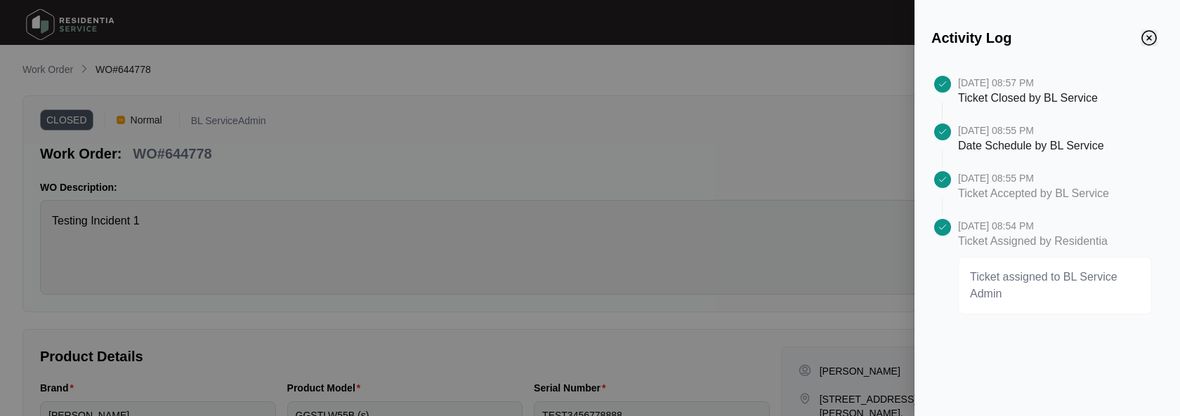
click at [1149, 38] on img "Close" at bounding box center [1148, 37] width 15 height 15
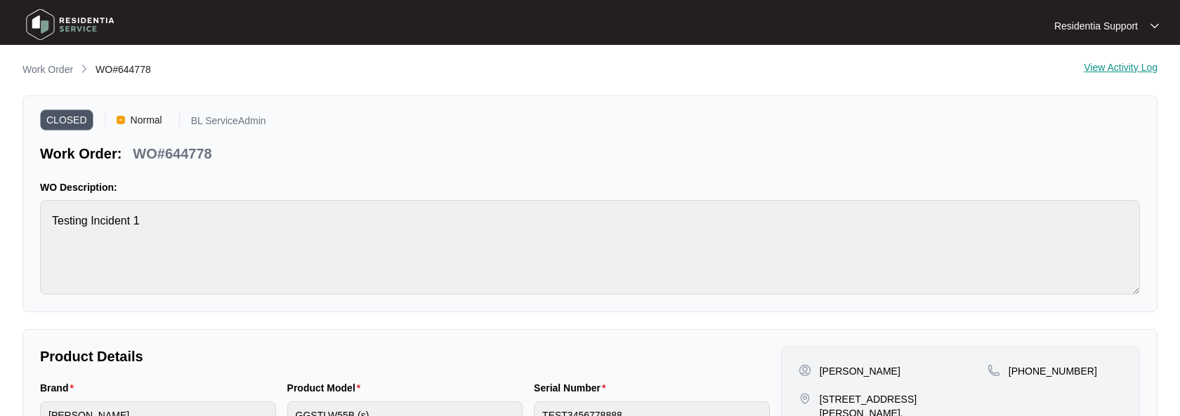
click at [867, 110] on div "CLOSED Normal BL ServiceAdmin Work Order: WO#644778 WO Description: Testing Inc…" at bounding box center [589, 204] width 1135 height 217
click at [1103, 67] on div "View Activity Log" at bounding box center [1121, 70] width 74 height 17
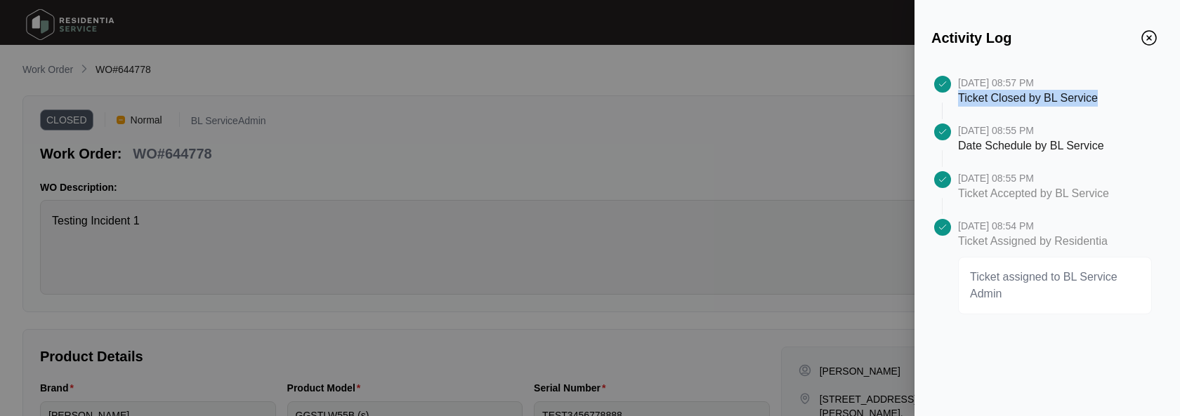
drag, startPoint x: 959, startPoint y: 103, endPoint x: 1122, endPoint y: 101, distance: 162.9
click at [1122, 101] on div "[DATE] 08:57 PM Ticket Closed by BL Service" at bounding box center [1060, 100] width 205 height 48
click at [1125, 102] on div "[DATE] 08:57 PM Ticket Closed by BL Service" at bounding box center [1060, 100] width 205 height 48
click at [1080, 103] on p "Ticket Closed by BL Service" at bounding box center [1028, 98] width 140 height 17
